Goal: Task Accomplishment & Management: Use online tool/utility

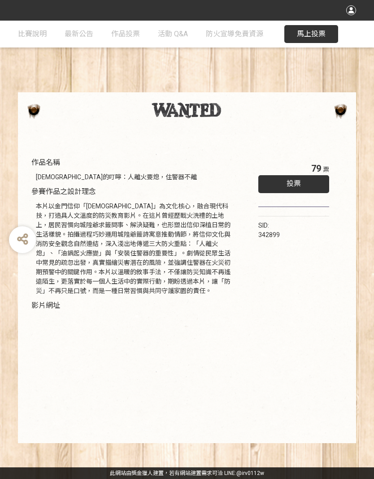
click at [314, 32] on span "馬上投票" at bounding box center [311, 34] width 29 height 9
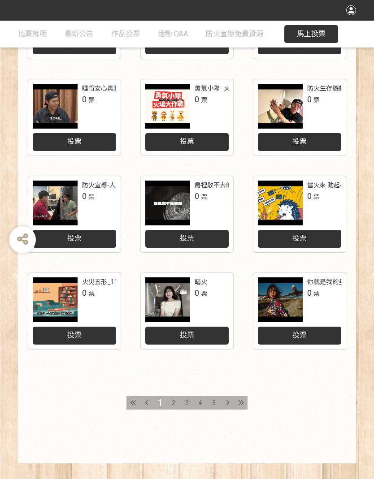
scroll to position [300, 0]
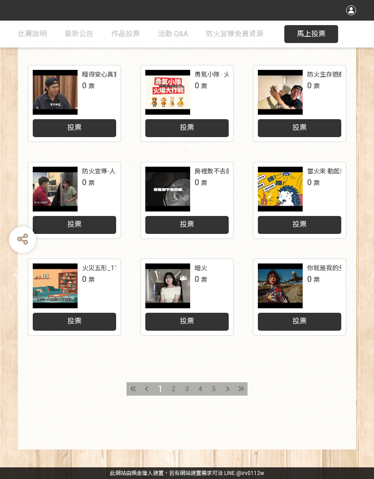
click at [229, 387] on div at bounding box center [226, 388] width 13 height 13
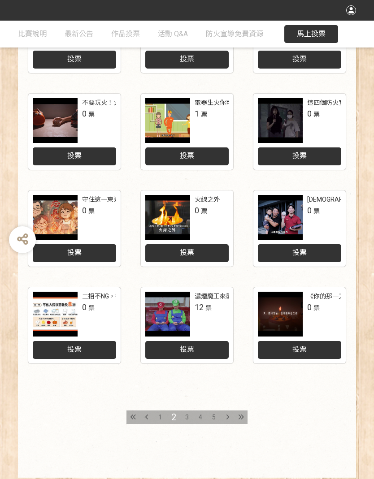
scroll to position [300, 0]
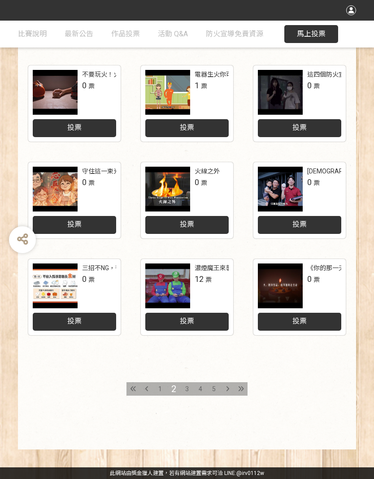
click at [189, 388] on div "3" at bounding box center [186, 388] width 13 height 13
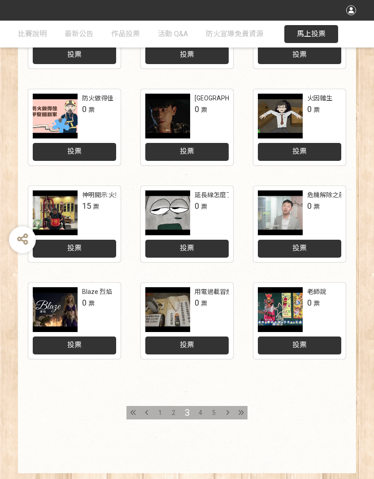
scroll to position [300, 0]
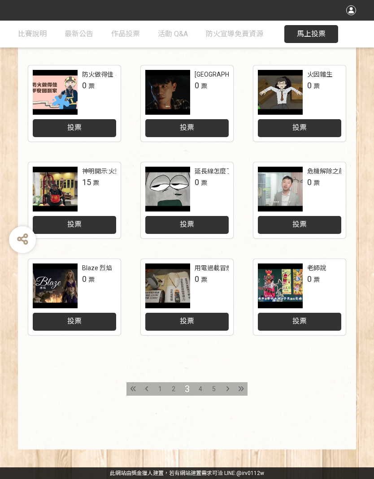
click at [199, 388] on span "4" at bounding box center [200, 388] width 4 height 7
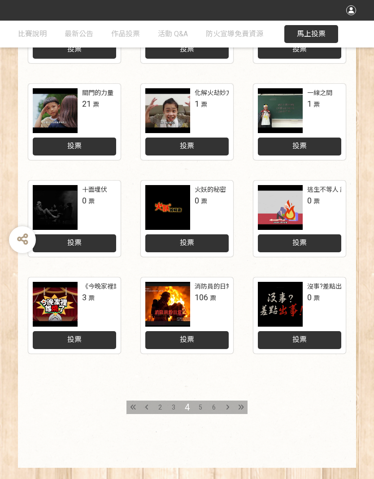
click at [204, 404] on div "5" at bounding box center [199, 406] width 13 height 13
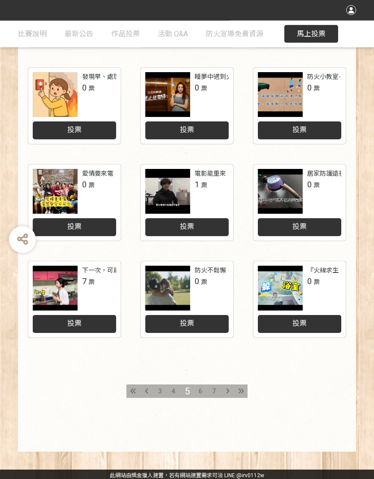
scroll to position [300, 0]
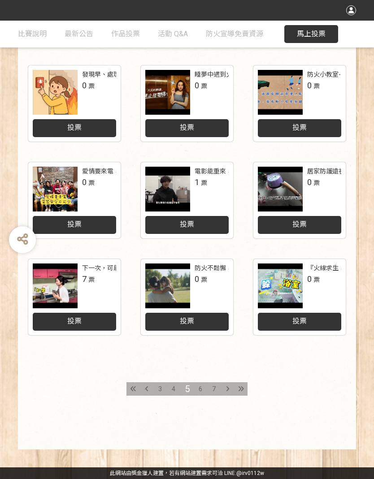
click at [201, 388] on span "6" at bounding box center [200, 388] width 4 height 7
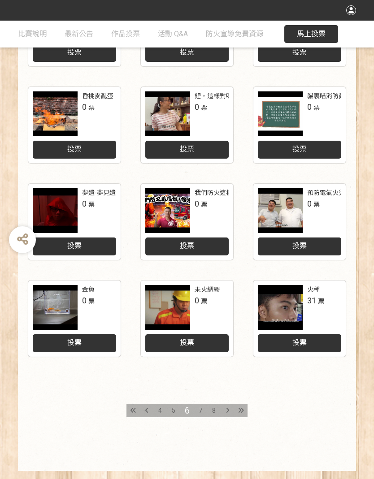
scroll to position [300, 0]
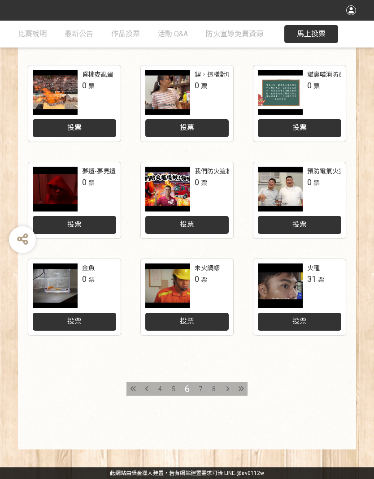
click at [202, 387] on span "7" at bounding box center [200, 388] width 4 height 7
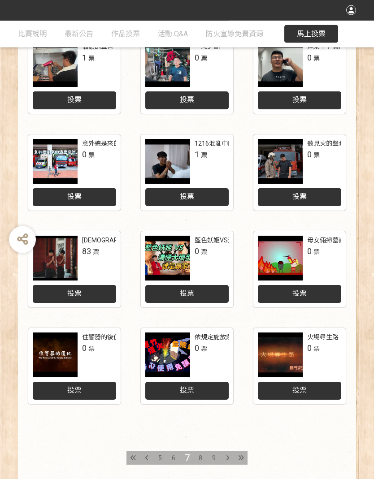
scroll to position [231, 0]
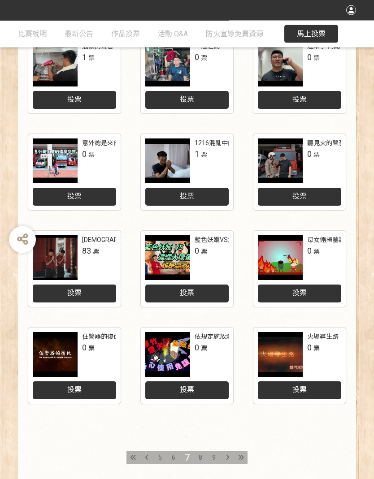
click at [81, 291] on span "投票" at bounding box center [74, 293] width 14 height 9
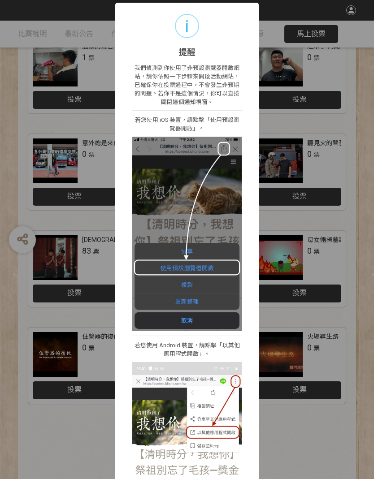
click at [215, 71] on p "我們偵測到你使用了非預設瀏覽器開啟網站，請你依照一下步驟來開啟活動網站，已確保你在投票過程中，不會發生非預期的問題。若你不是這個情況，你可以直接關閉這個通知視…" at bounding box center [186, 84] width 109 height 43
click at [227, 59] on div "我們偵測到你使用了非預設瀏覽器開啟網站，請你依照一下步驟來開啟活動網站，已確保你在投票過程中，不會發生非預期的問題。若你不是這個情況，你可以直接關閉這個通知視…" at bounding box center [186, 323] width 143 height 530
click at [301, 436] on div "i 提醒 × 我們偵測到你使用了非預設瀏覽器開啟網站，請你依照一下步驟來開啟活動網站，已確保你在投票過程中，不會發生非預期的問題。若你不是這個情況，你可以直接…" at bounding box center [187, 239] width 374 height 479
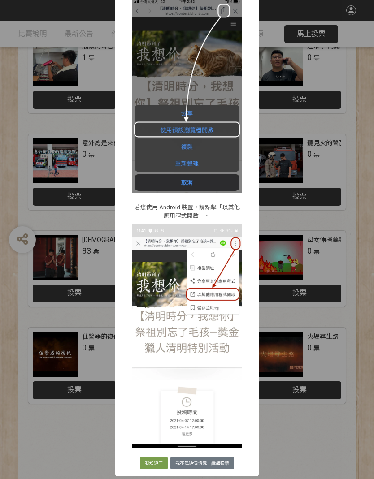
scroll to position [138, 0]
click at [155, 450] on button "我知道了" at bounding box center [154, 463] width 28 height 13
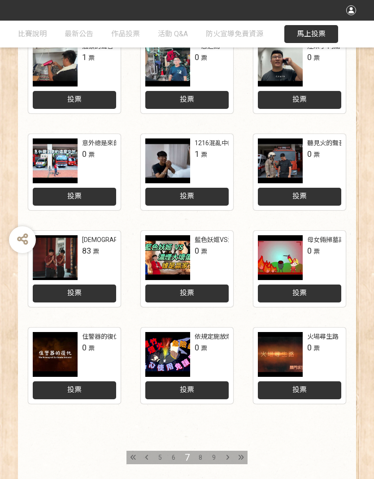
click at [86, 294] on div "投票" at bounding box center [74, 293] width 83 height 18
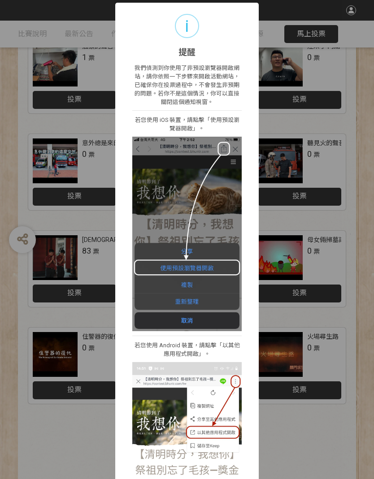
click at [225, 71] on p "我們偵測到你使用了非預設瀏覽器開啟網站，請你依照一下步驟來開啟活動網站，已確保你在投票過程中，不會發生非預期的問題。若你不是這個情況，你可以直接關閉這個通知視…" at bounding box center [186, 84] width 109 height 43
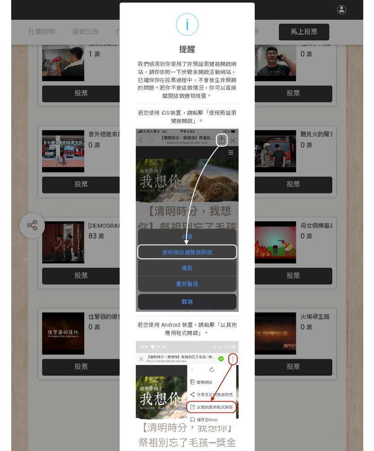
scroll to position [0, 0]
